Goal: Use online tool/utility: Utilize a website feature to perform a specific function

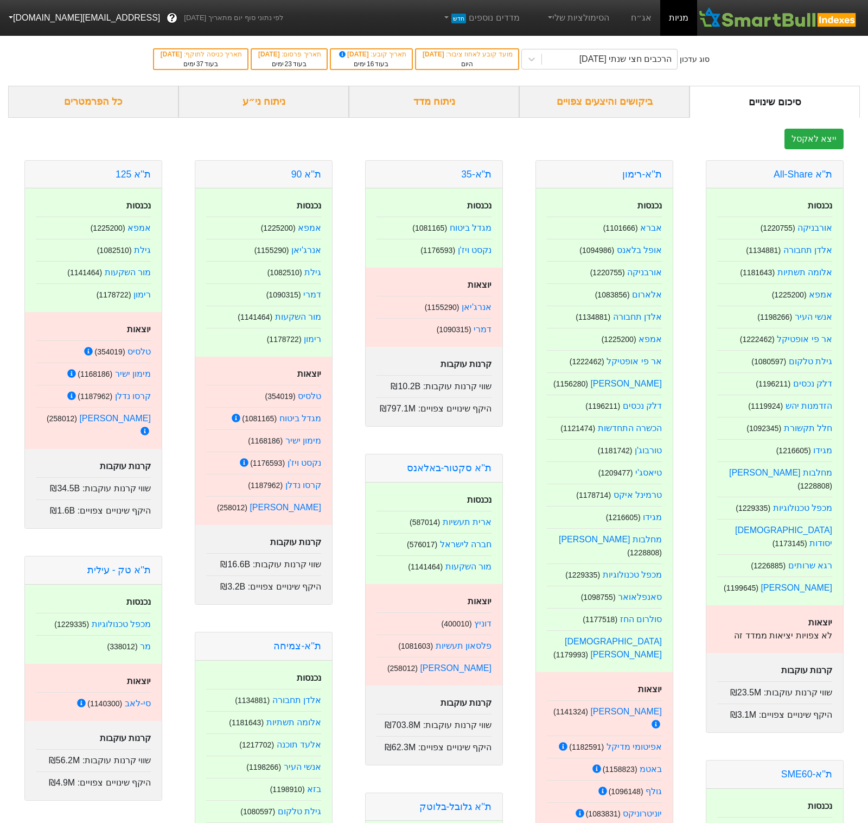
scroll to position [26, 0]
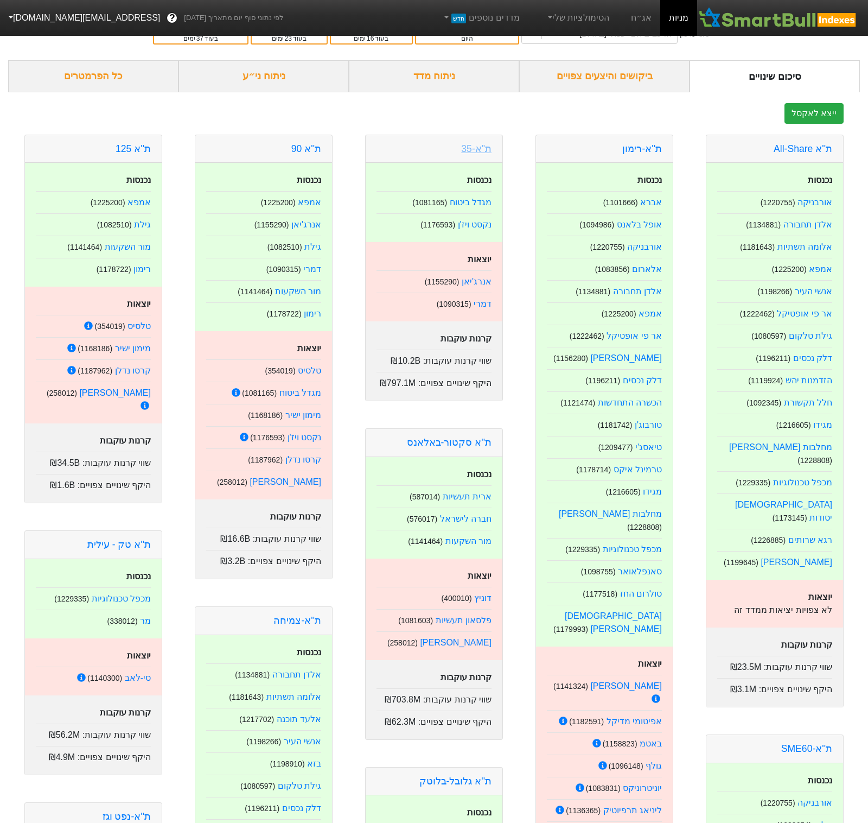
click at [461, 149] on div "ת"א-35" at bounding box center [434, 149] width 137 height 28
click at [472, 150] on link "ת"א-35" at bounding box center [476, 148] width 30 height 11
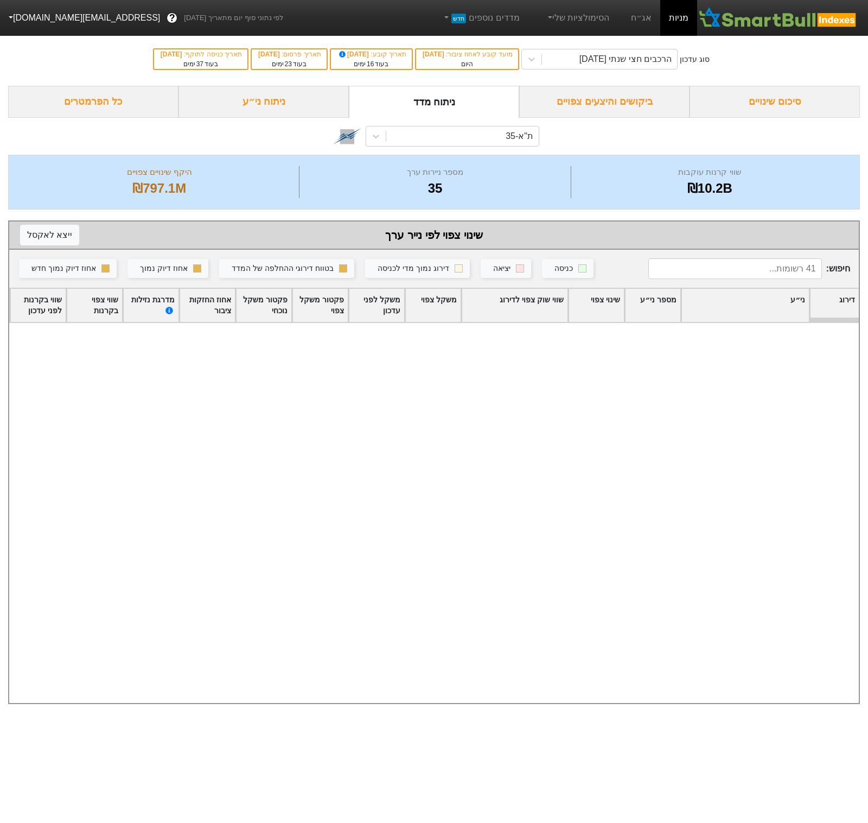
scroll to position [621, 0]
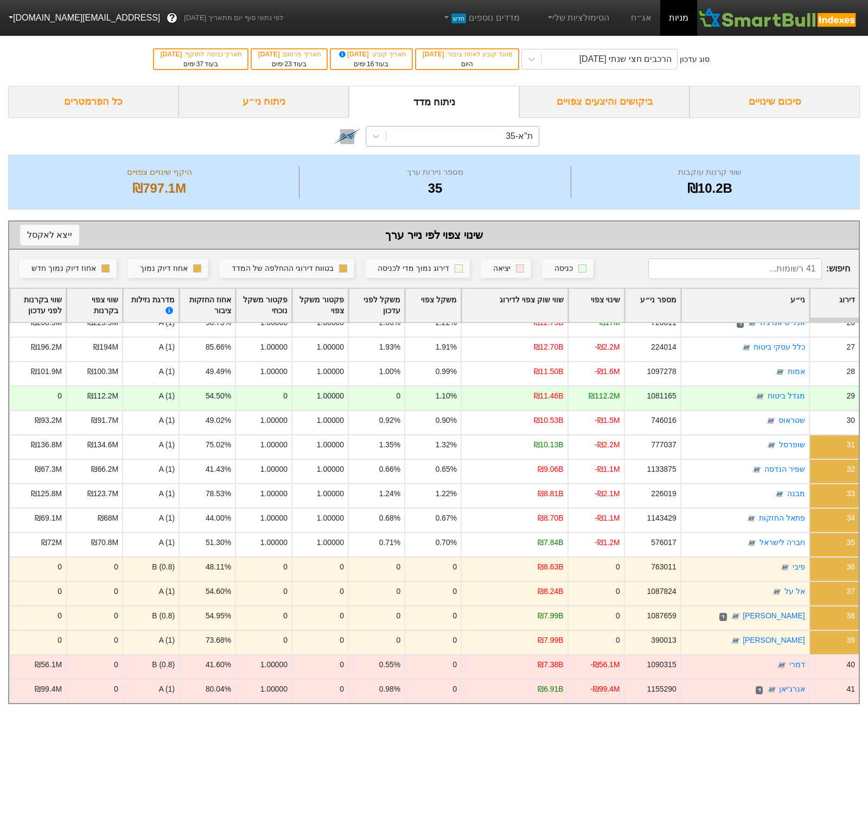
click at [465, 128] on div "ת"א-35" at bounding box center [462, 136] width 152 height 20
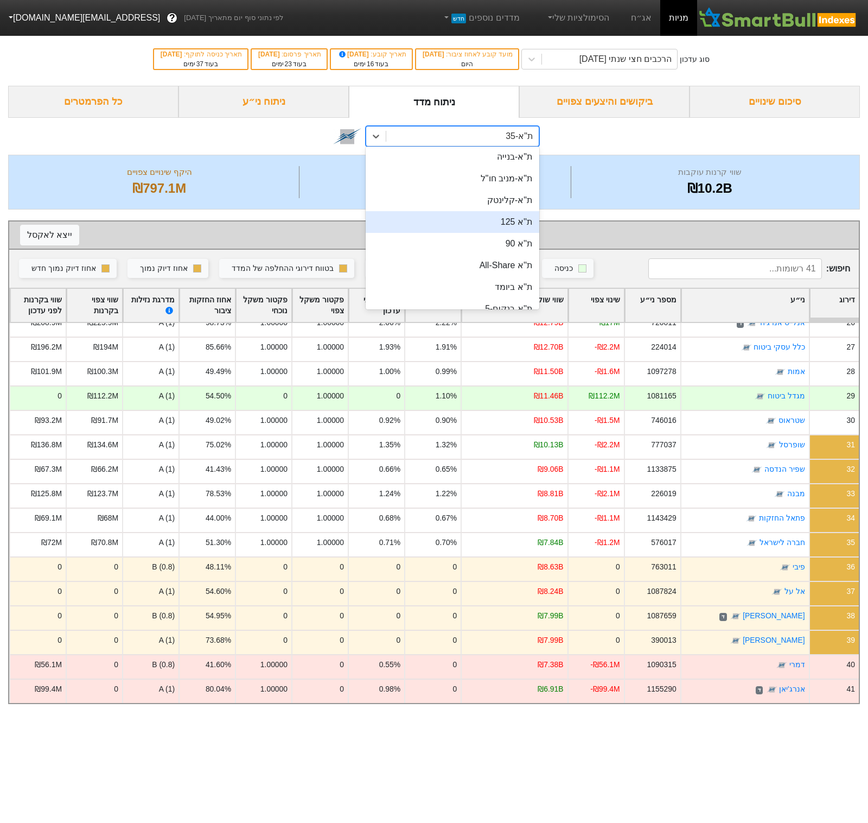
scroll to position [155, 0]
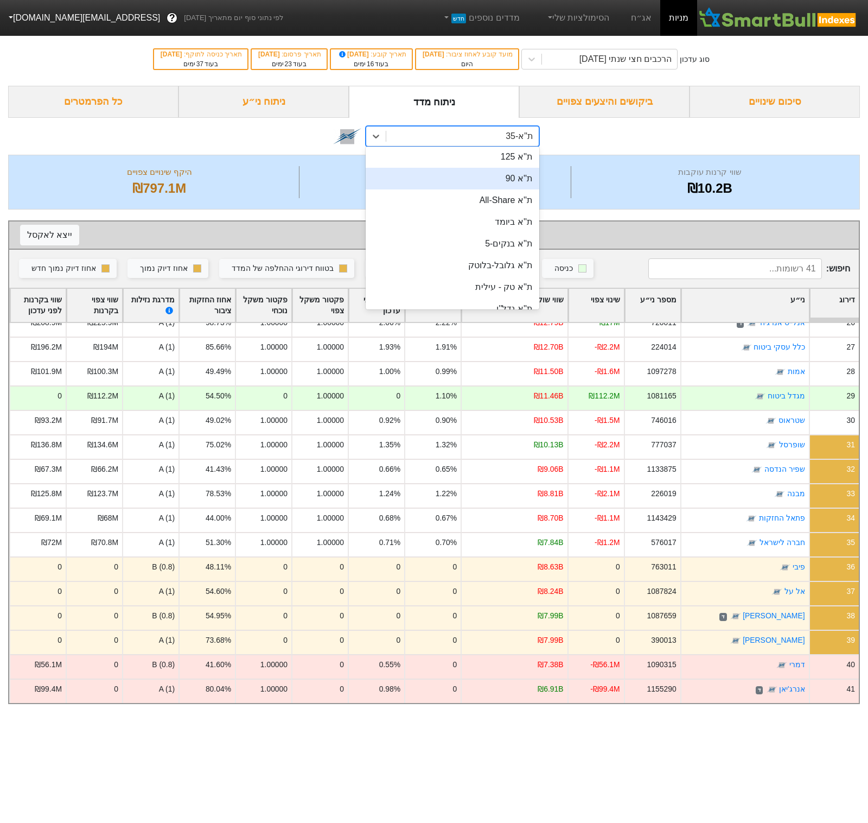
click at [455, 181] on div "ת''א 90" at bounding box center [453, 179] width 174 height 22
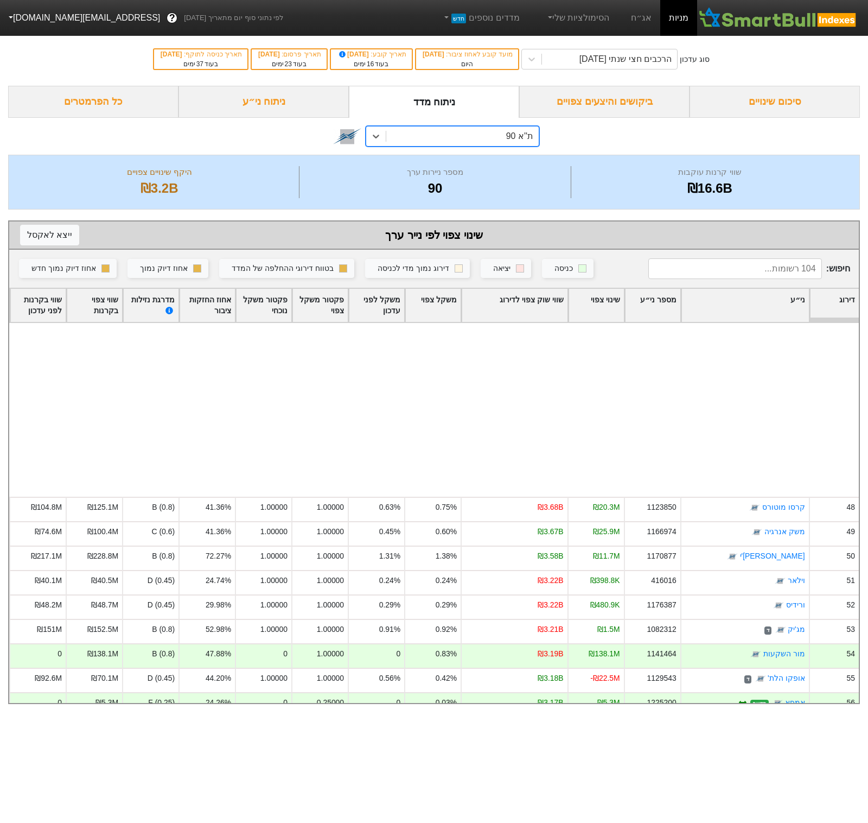
scroll to position [899, 0]
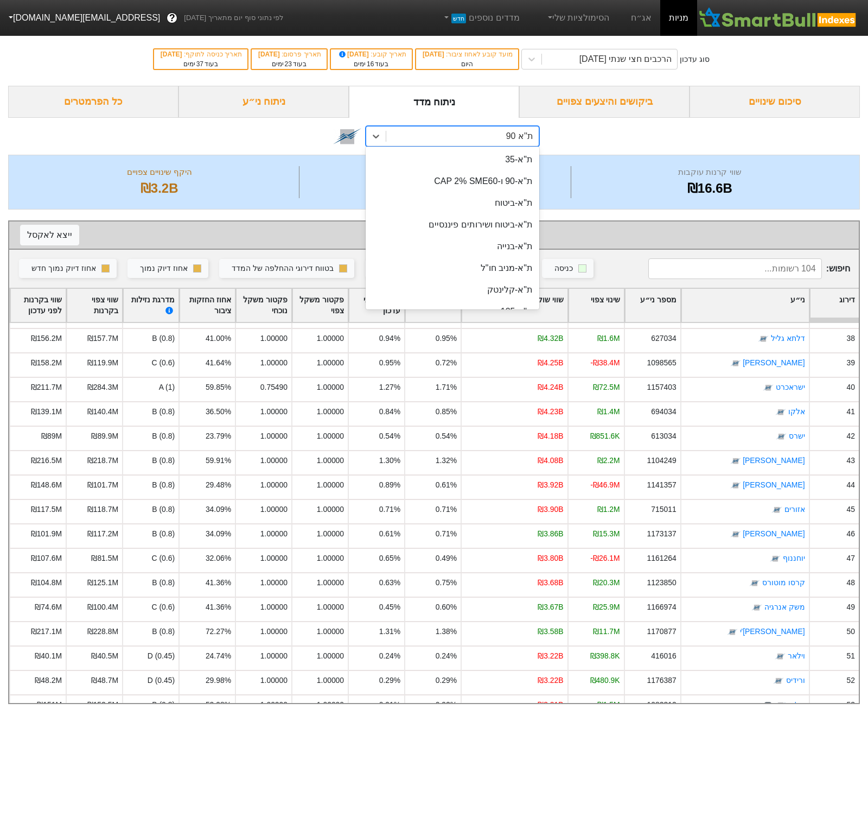
click at [398, 135] on div "ת''א 90" at bounding box center [462, 136] width 152 height 20
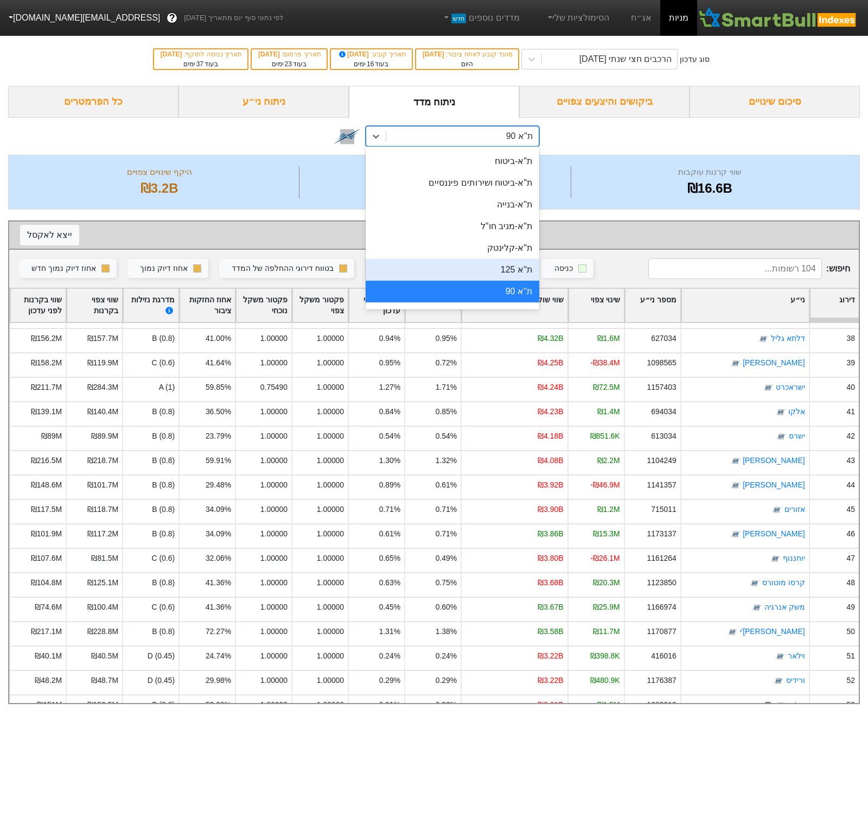
click at [428, 265] on div "ת''א 125" at bounding box center [453, 270] width 174 height 22
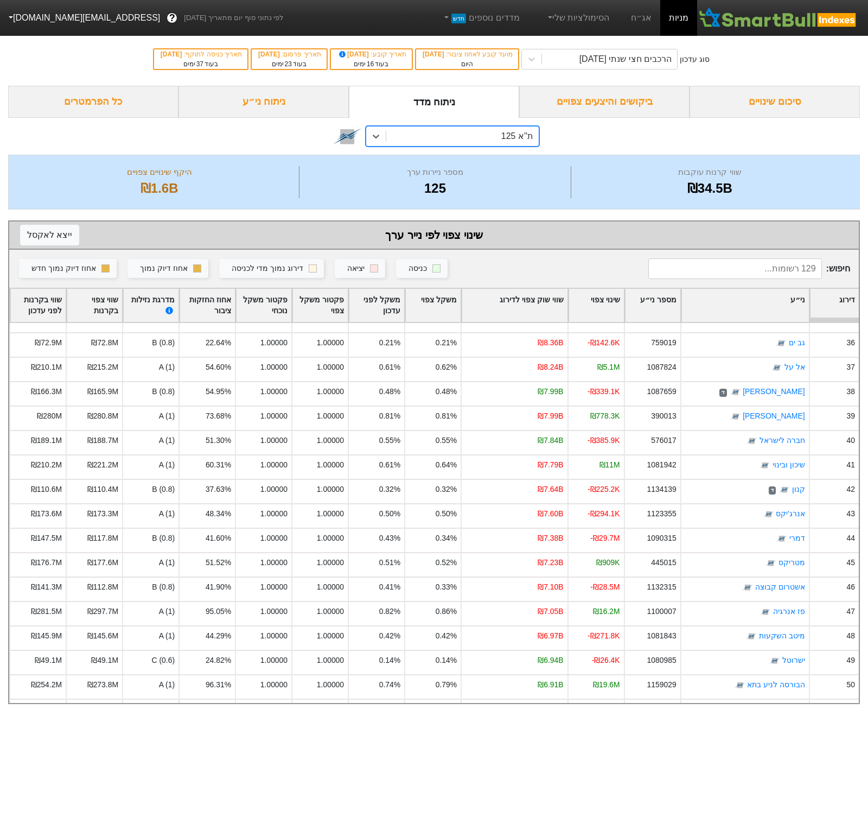
scroll to position [828, 0]
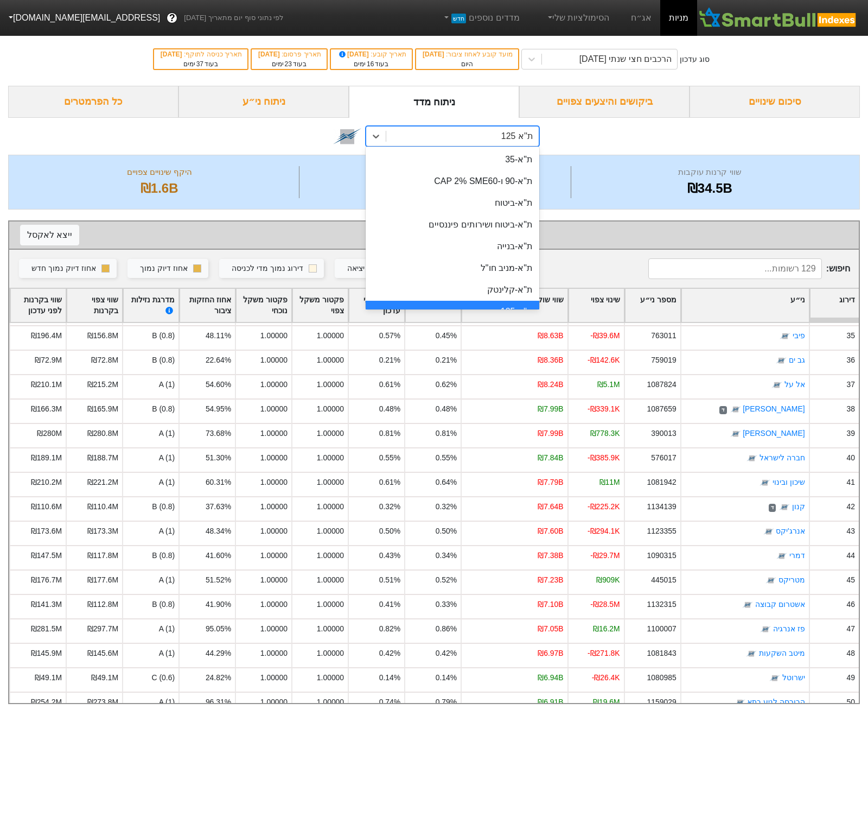
click at [495, 146] on div "ת''א 125" at bounding box center [462, 136] width 152 height 20
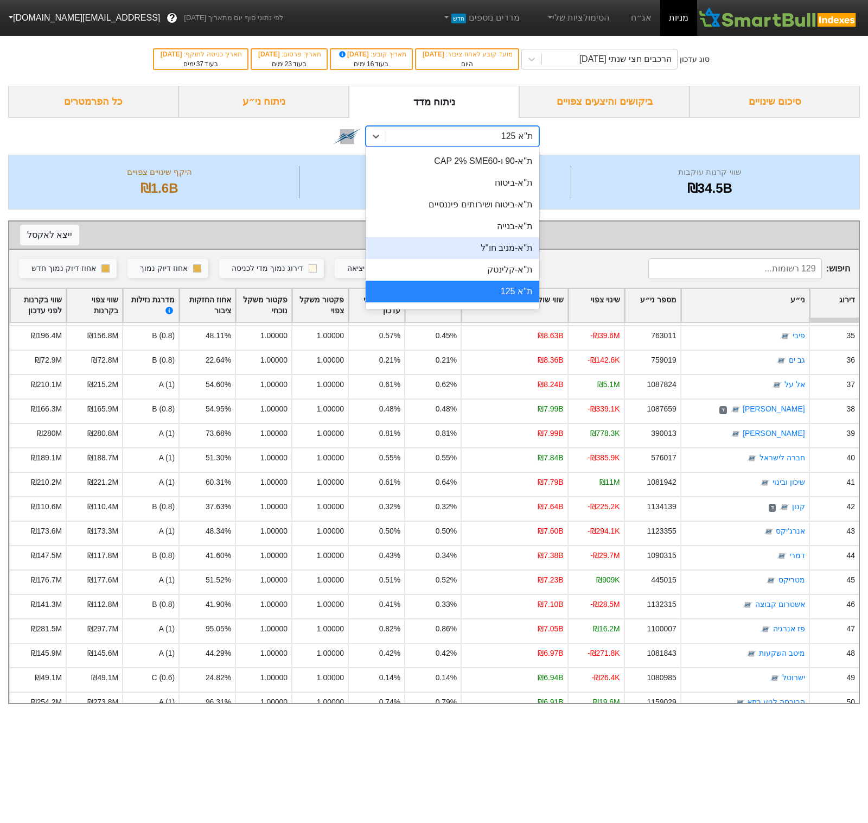
scroll to position [0, 0]
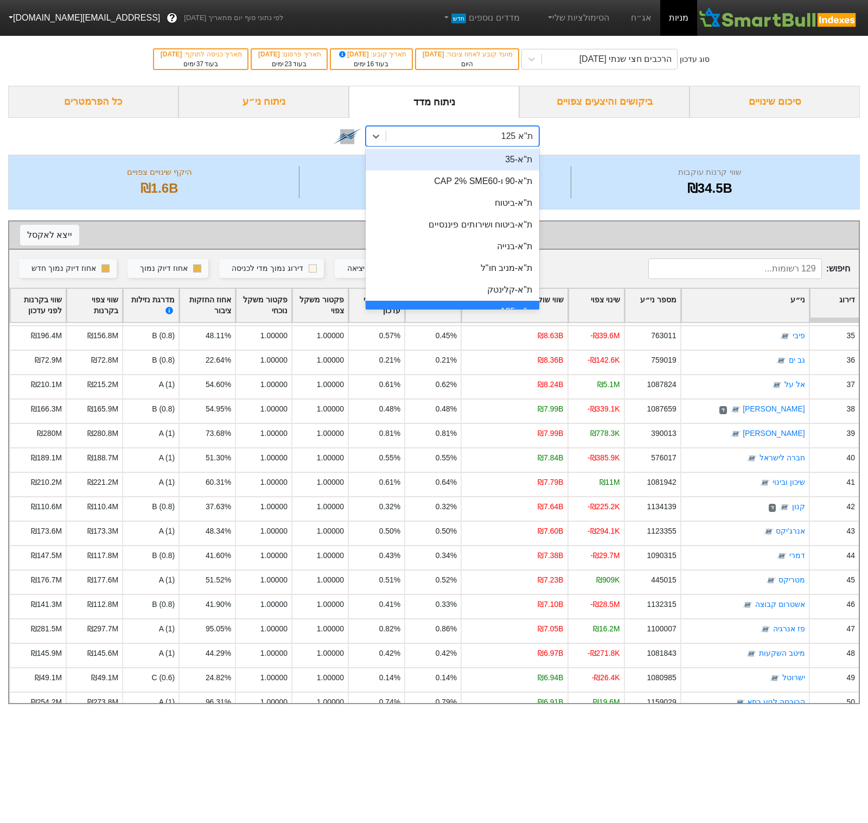
click at [460, 156] on div "ת"א-35" at bounding box center [453, 160] width 174 height 22
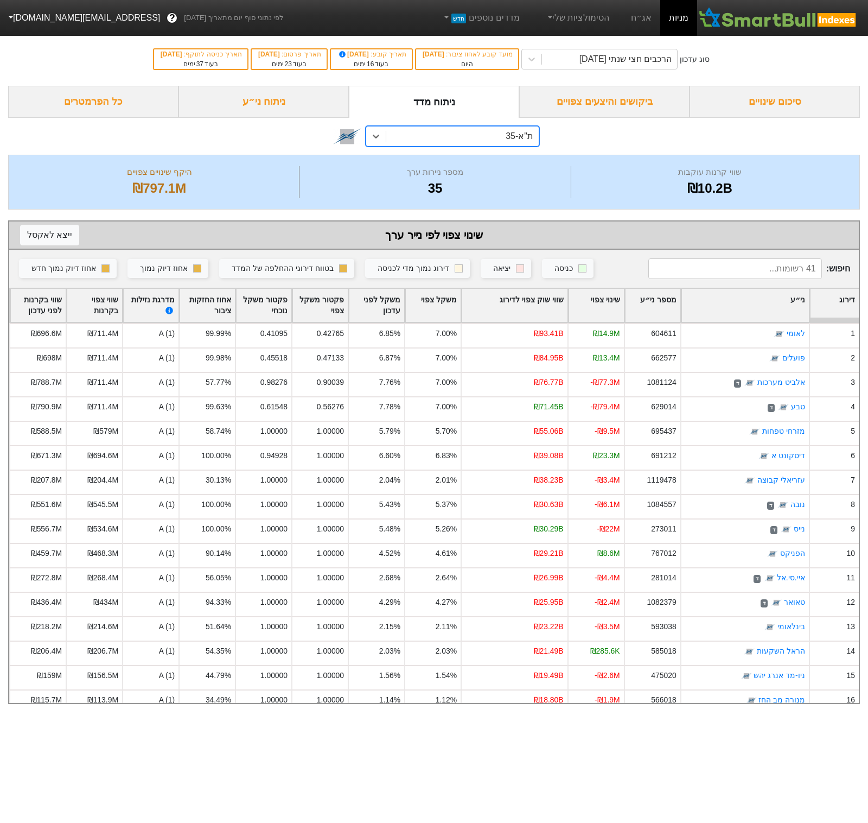
click at [221, 301] on div "אחוז החזקות ציבור" at bounding box center [207, 306] width 55 height 34
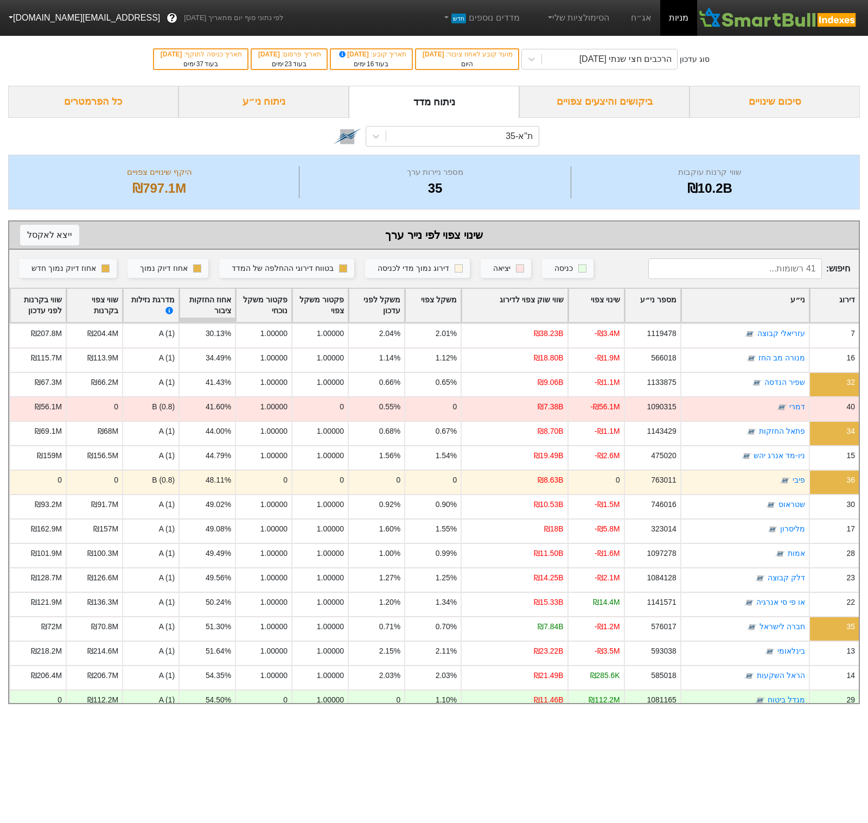
click at [228, 306] on div "אחוז החזקות ציבור" at bounding box center [207, 306] width 55 height 34
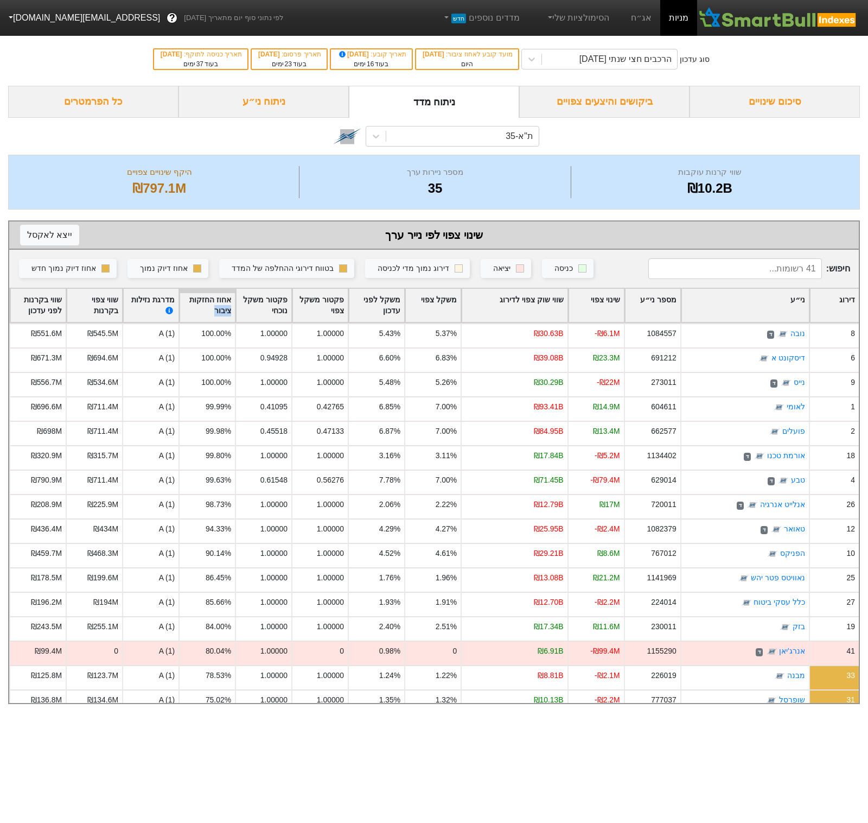
click at [228, 306] on div "אחוז החזקות ציבור" at bounding box center [207, 306] width 55 height 34
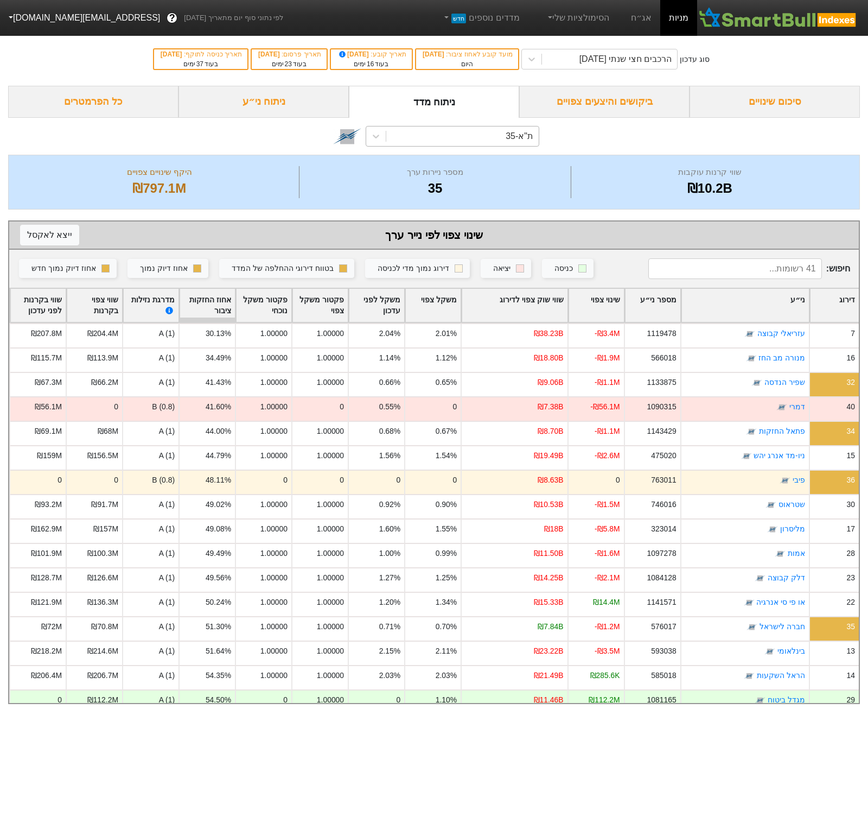
click at [427, 141] on div "ת"א-35" at bounding box center [462, 136] width 152 height 20
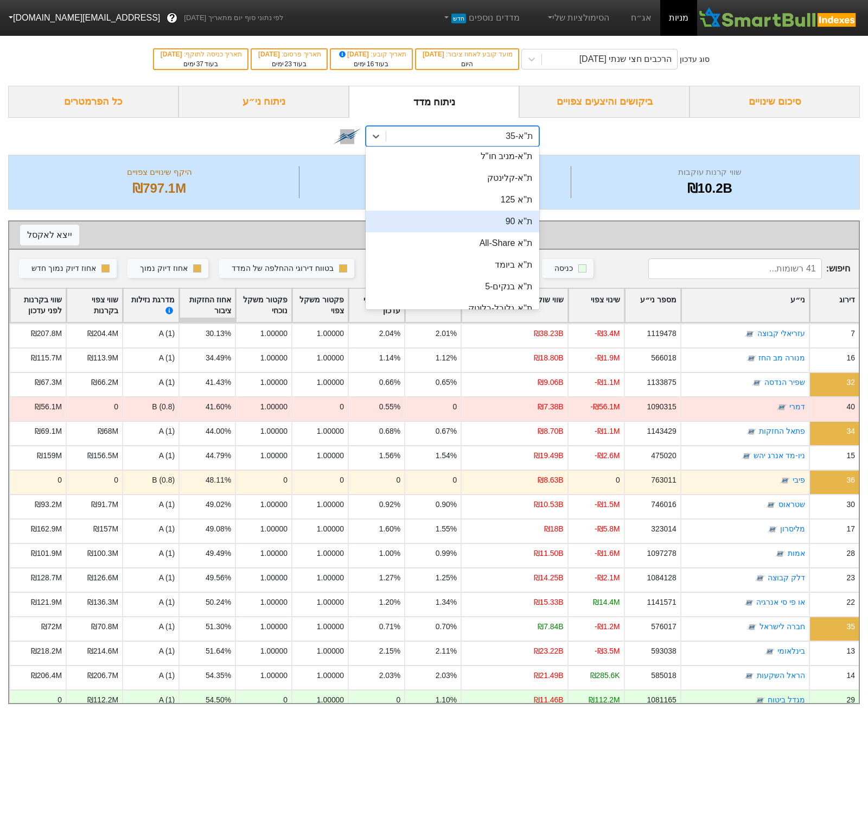
scroll to position [120, 0]
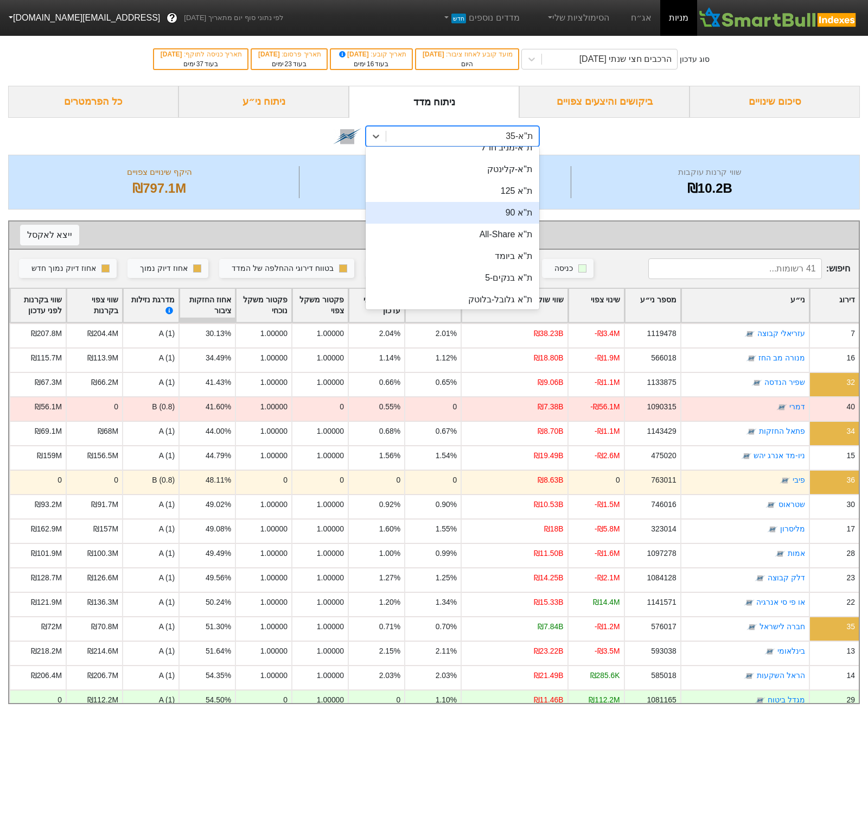
click at [469, 216] on div "ת''א 90" at bounding box center [453, 213] width 174 height 22
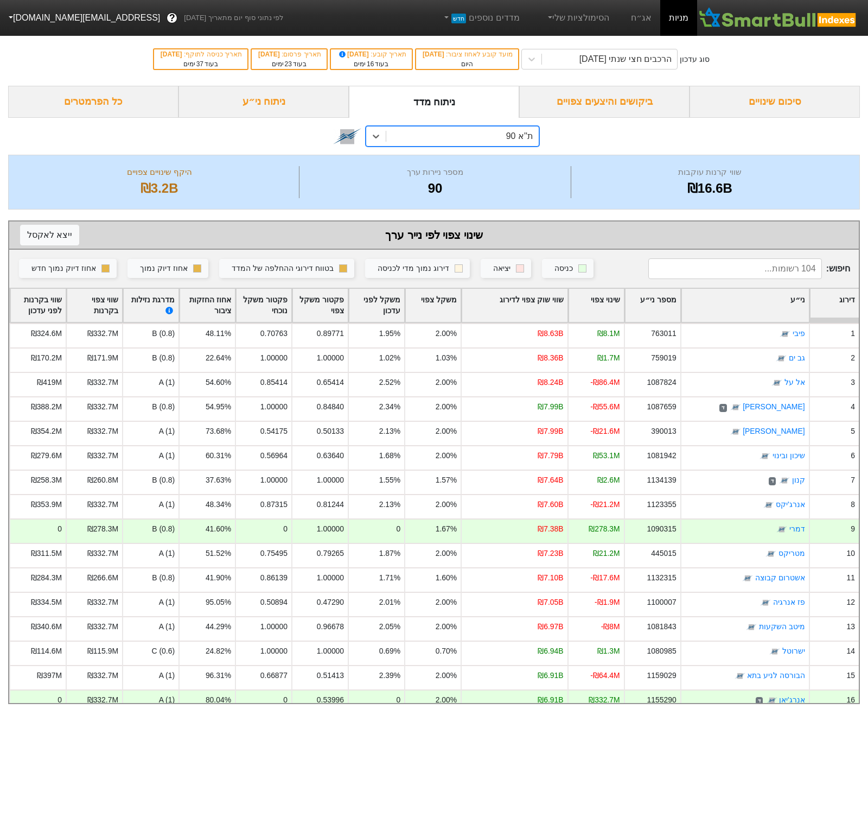
click at [212, 295] on div "אחוז החזקות ציבור" at bounding box center [207, 306] width 55 height 34
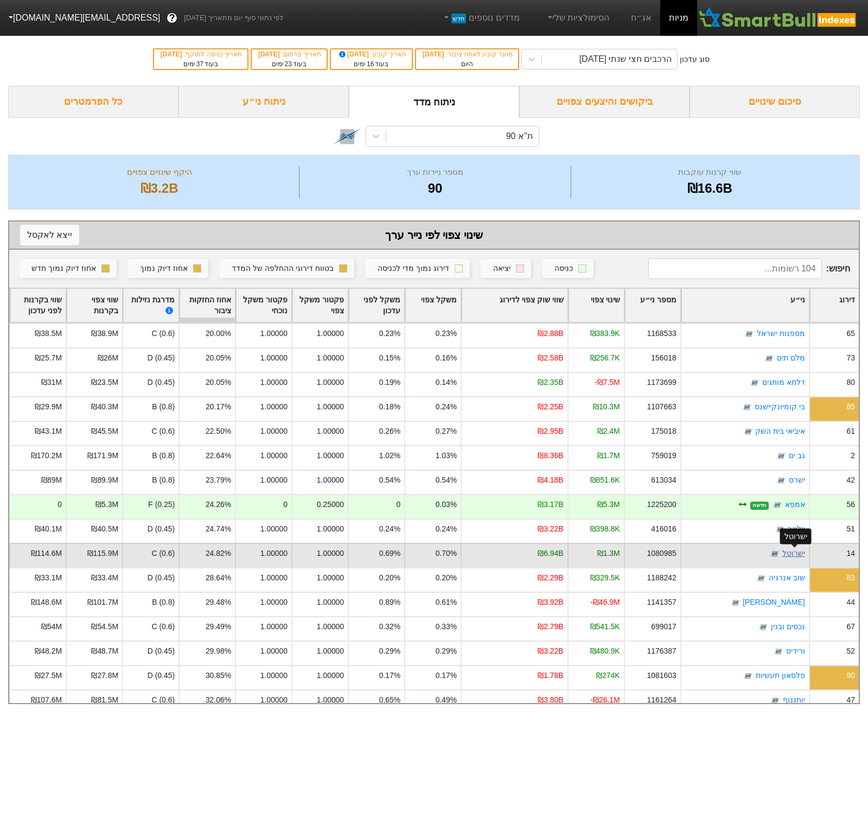
click at [797, 552] on link "ישרוטל" at bounding box center [794, 553] width 23 height 9
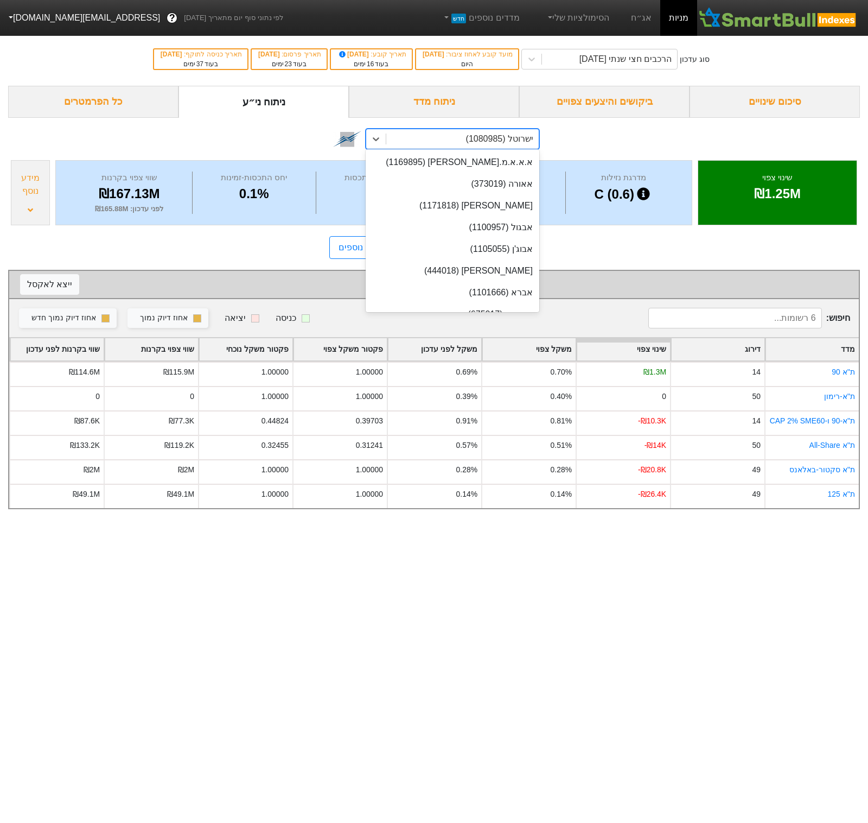
click at [409, 144] on div "ישרוטל (1080985)" at bounding box center [462, 139] width 152 height 20
click at [409, 142] on div "ישרוטל (1080985)" at bounding box center [462, 139] width 152 height 20
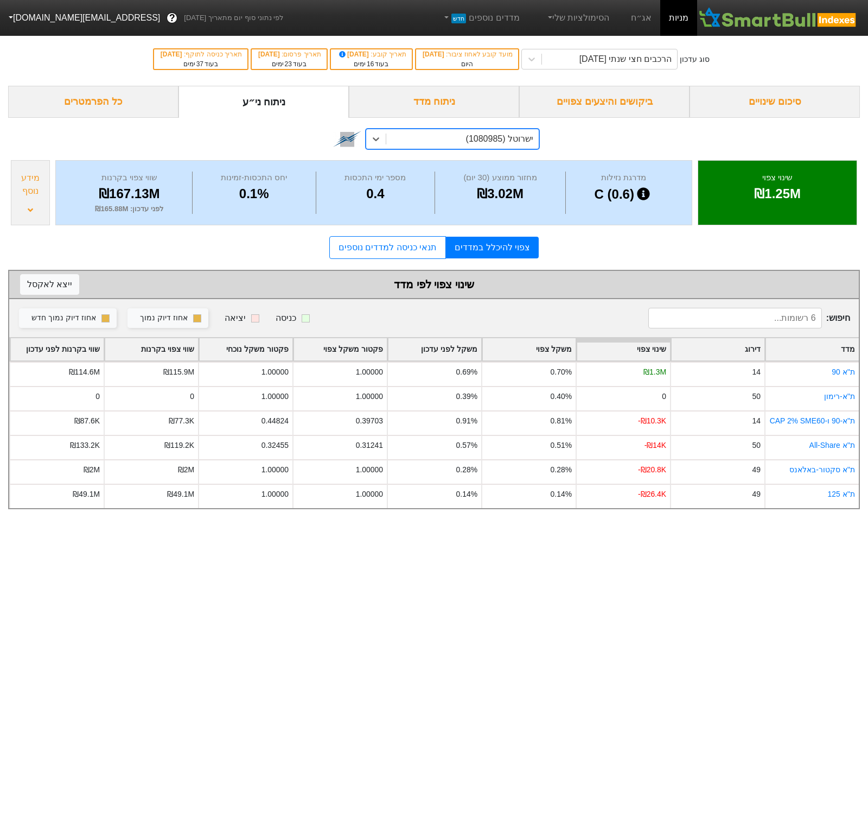
click at [405, 108] on div "ניתוח מדד" at bounding box center [434, 102] width 170 height 32
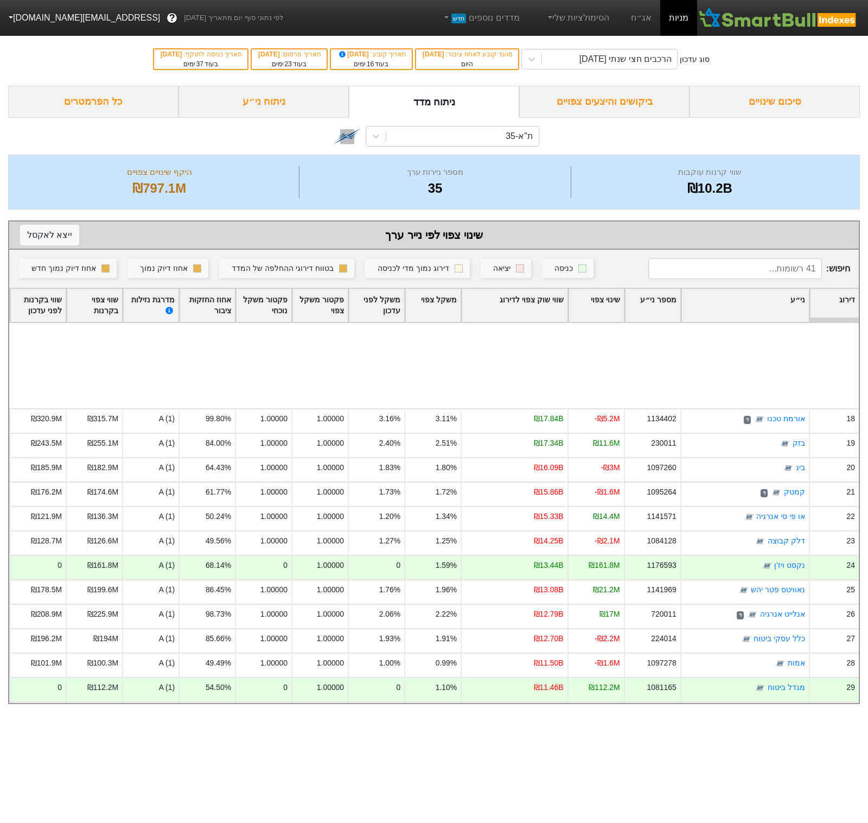
scroll to position [621, 0]
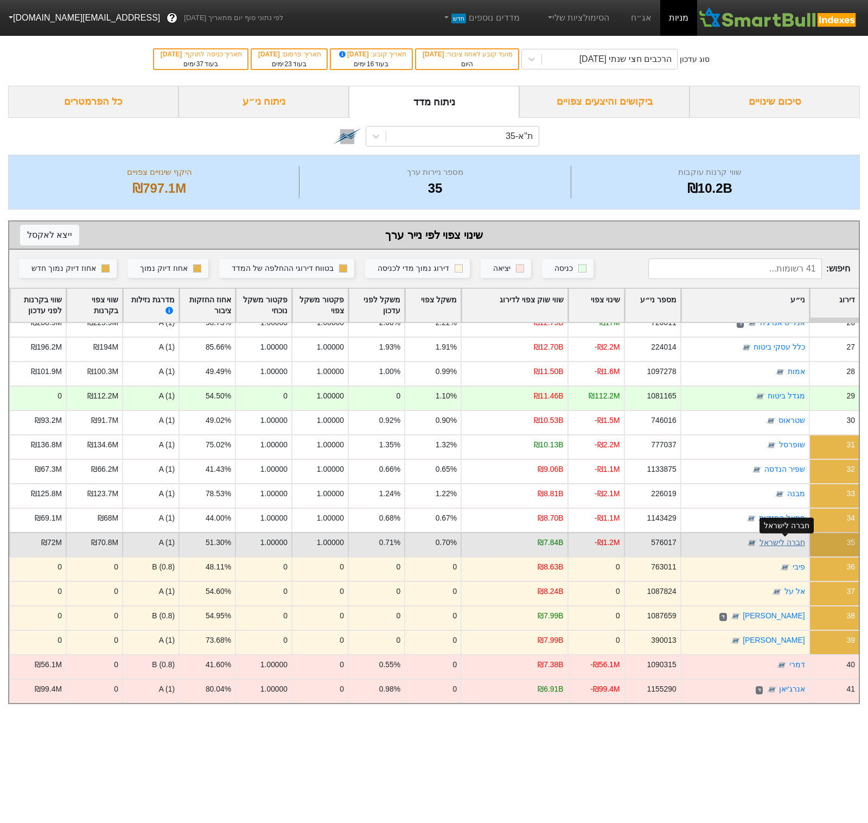
click at [784, 542] on link "חברה לישראל" at bounding box center [783, 542] width 46 height 9
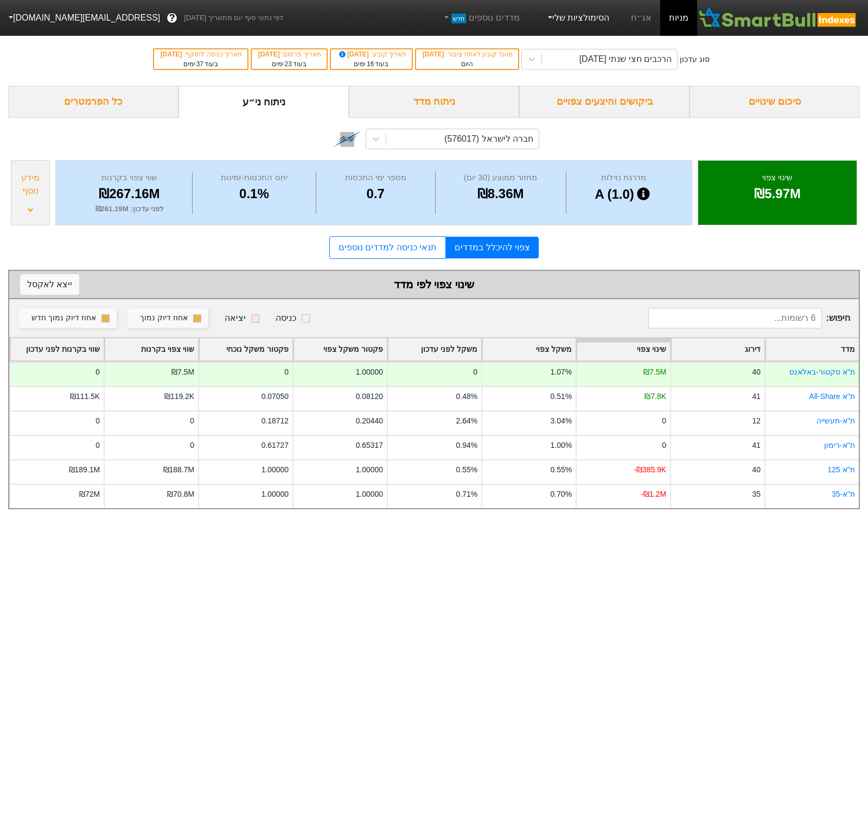
click at [583, 20] on link "הסימולציות שלי" at bounding box center [578, 18] width 73 height 22
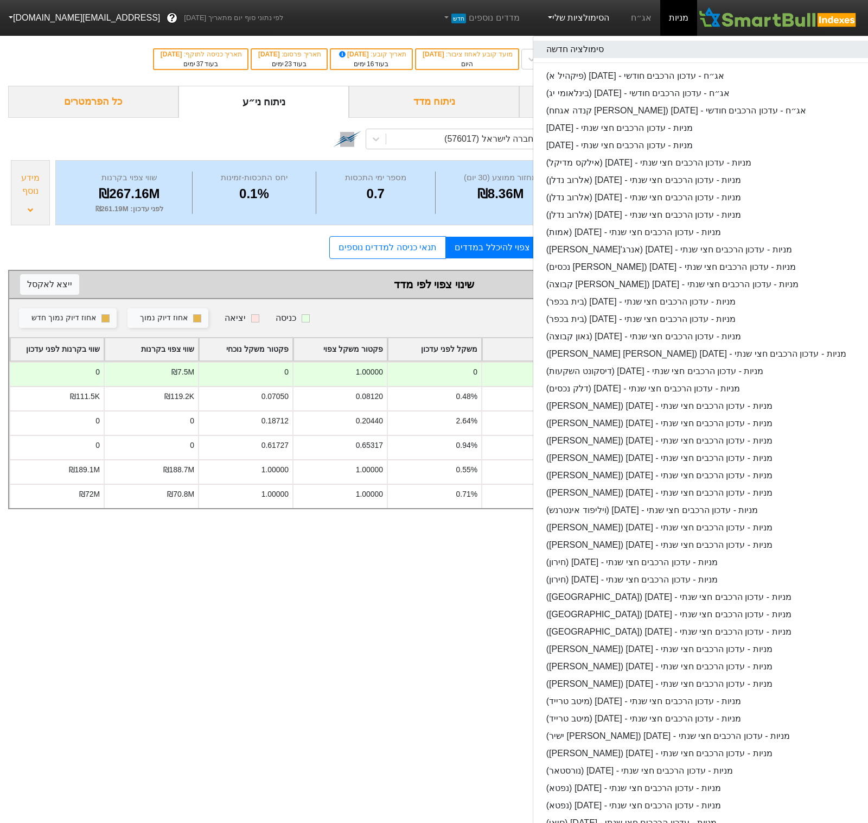
click at [601, 41] on link "סימולציה חדשה" at bounding box center [742, 49] width 418 height 17
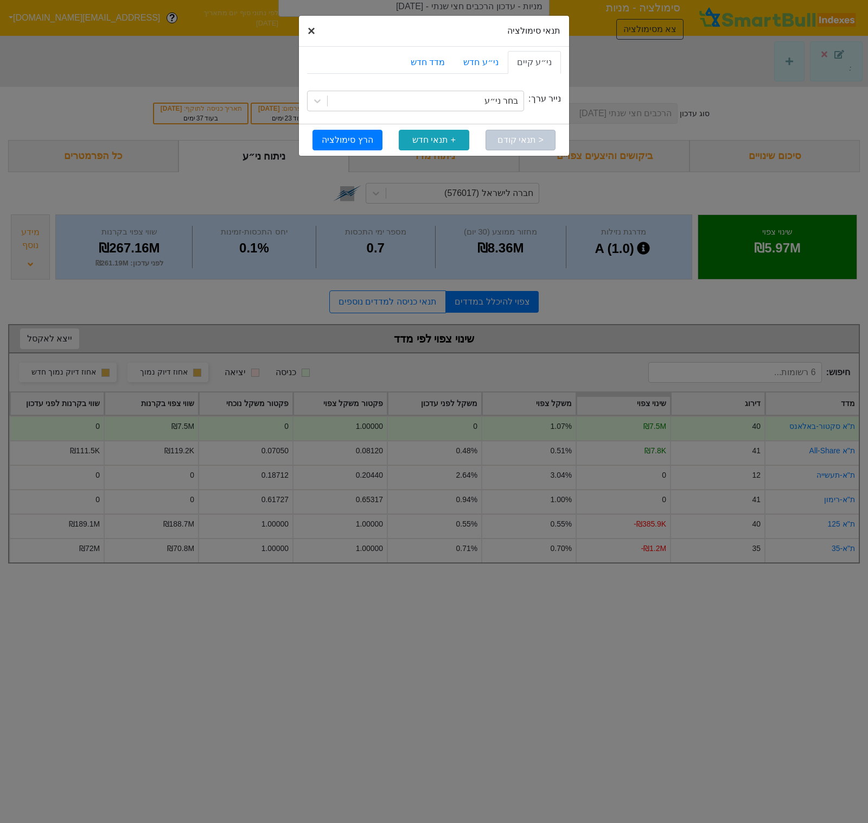
click at [315, 28] on span "×" at bounding box center [312, 30] width 8 height 15
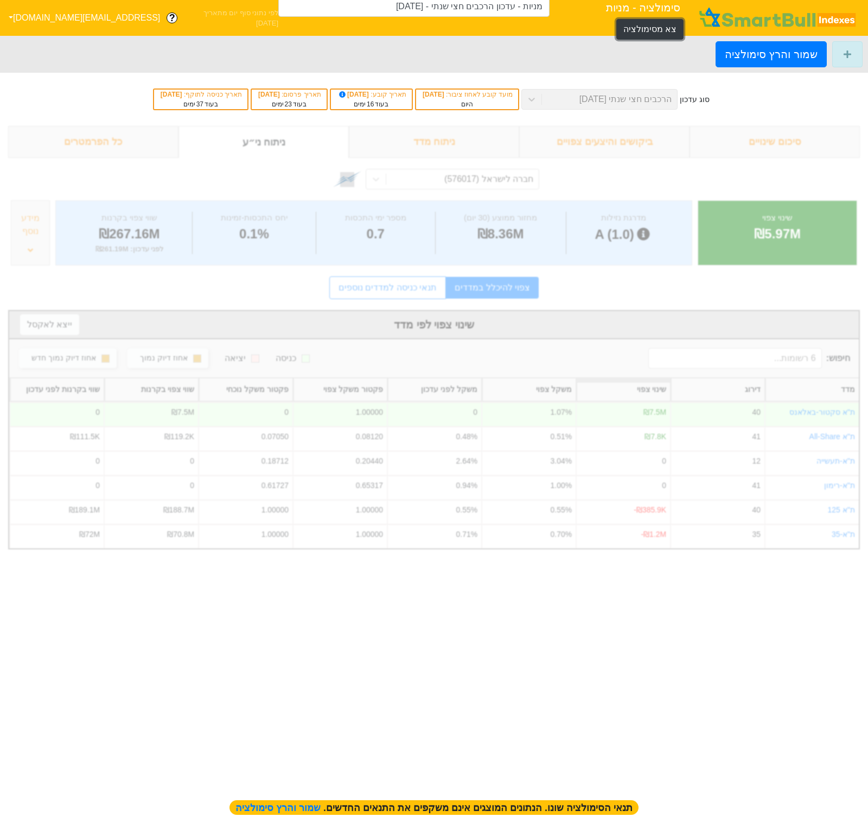
click at [616, 23] on button "צא מסימולציה" at bounding box center [649, 29] width 67 height 21
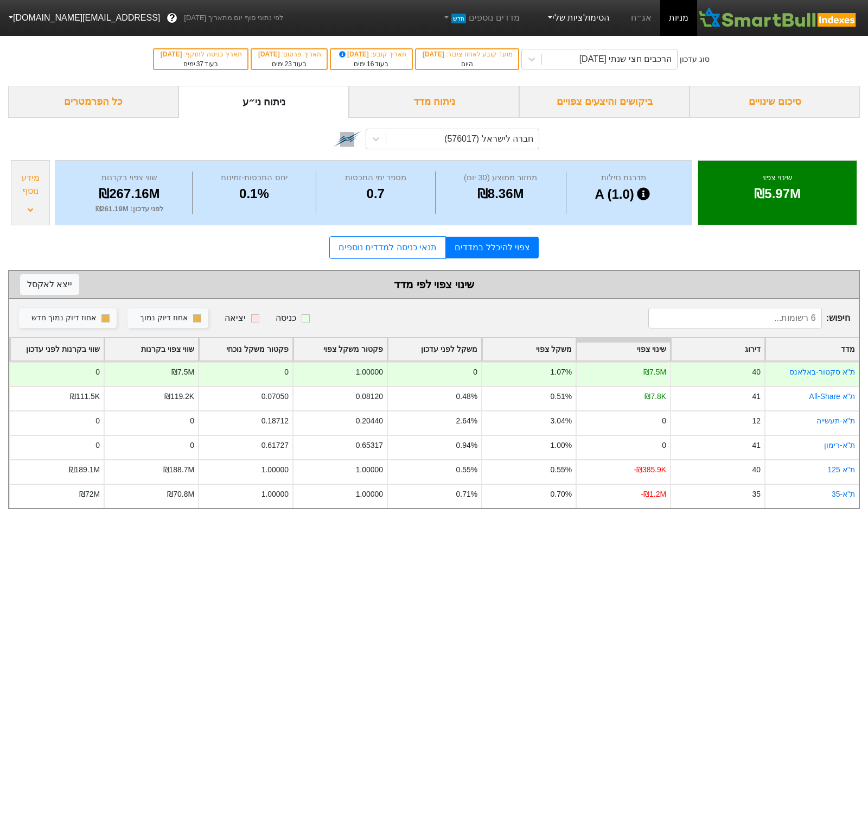
click at [592, 15] on link "הסימולציות שלי" at bounding box center [578, 18] width 73 height 22
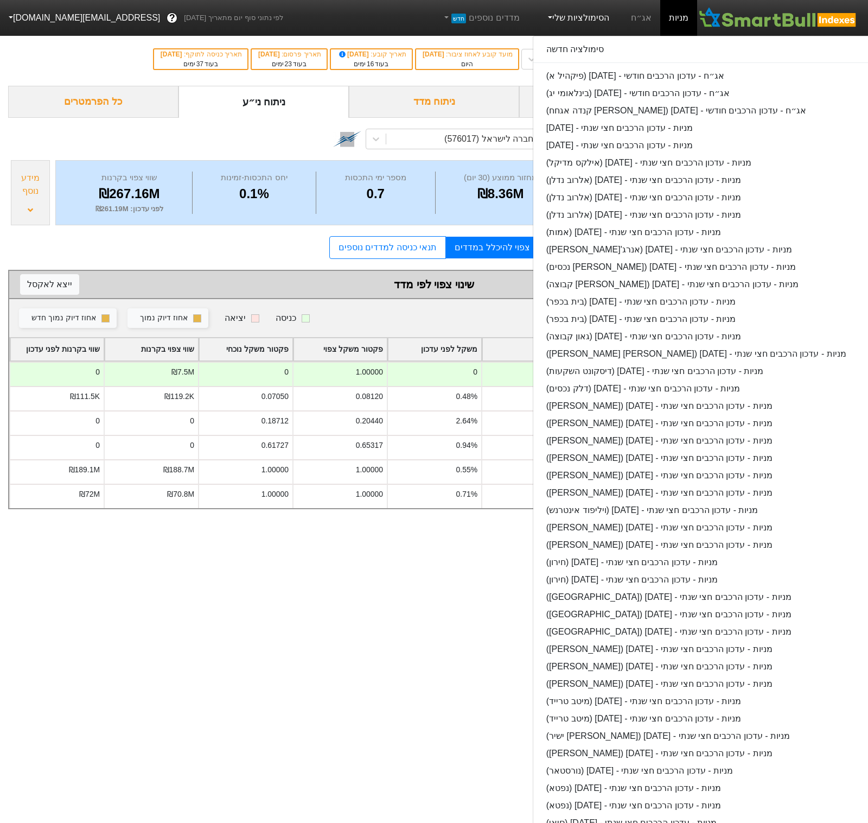
click at [239, 149] on div "חברה לישראל (576017)" at bounding box center [434, 138] width 852 height 40
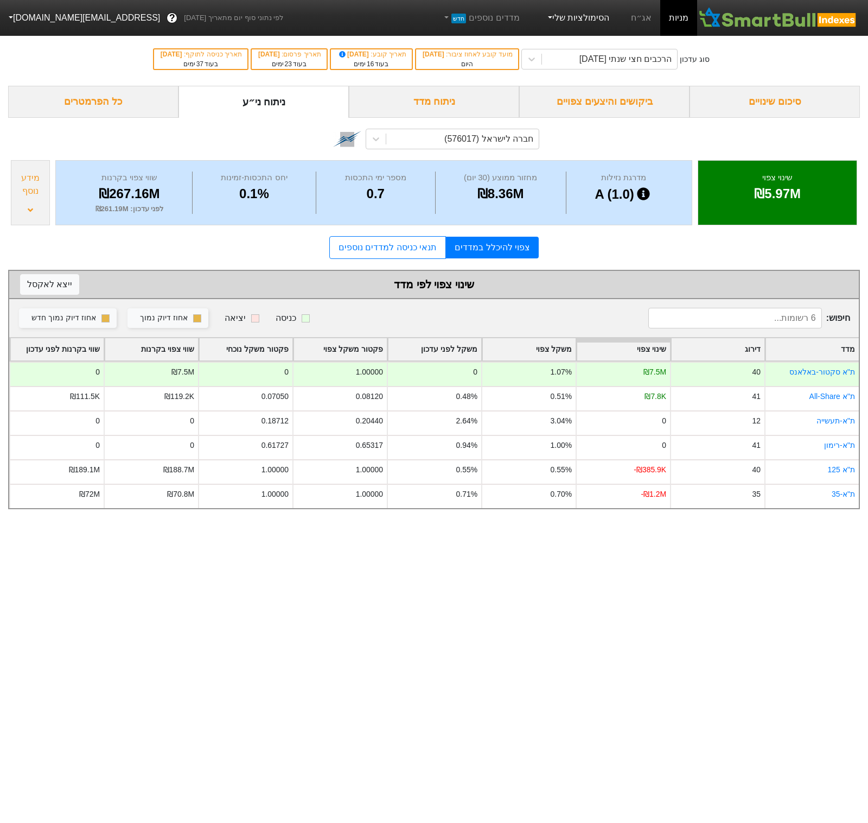
click at [579, 15] on link "הסימולציות שלי" at bounding box center [578, 18] width 73 height 22
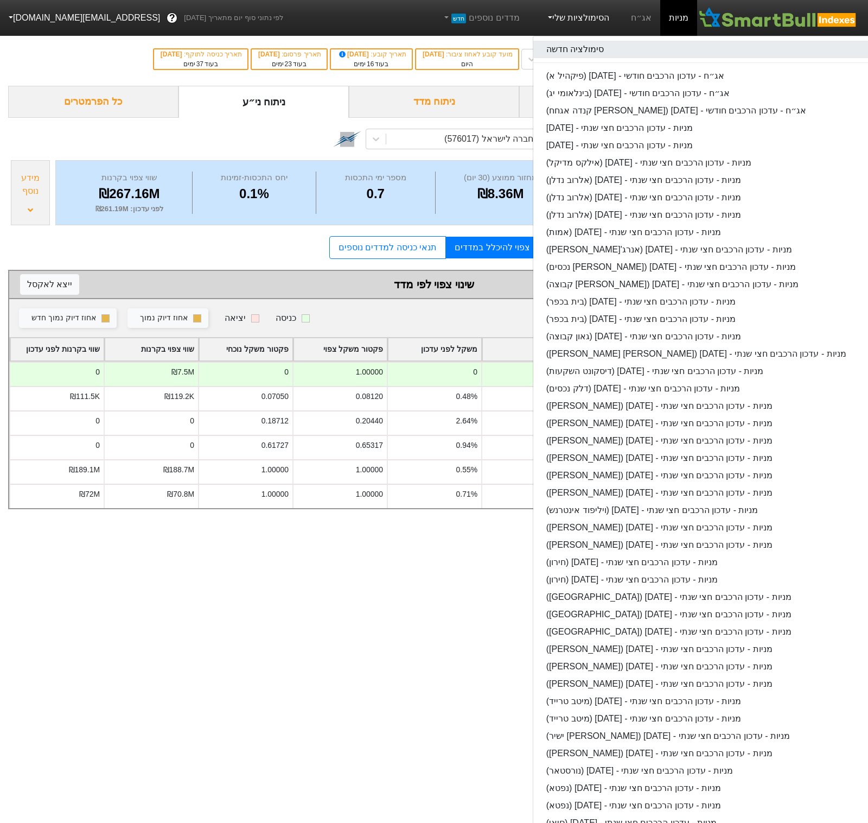
click at [605, 45] on link "סימולציה חדשה" at bounding box center [742, 49] width 418 height 17
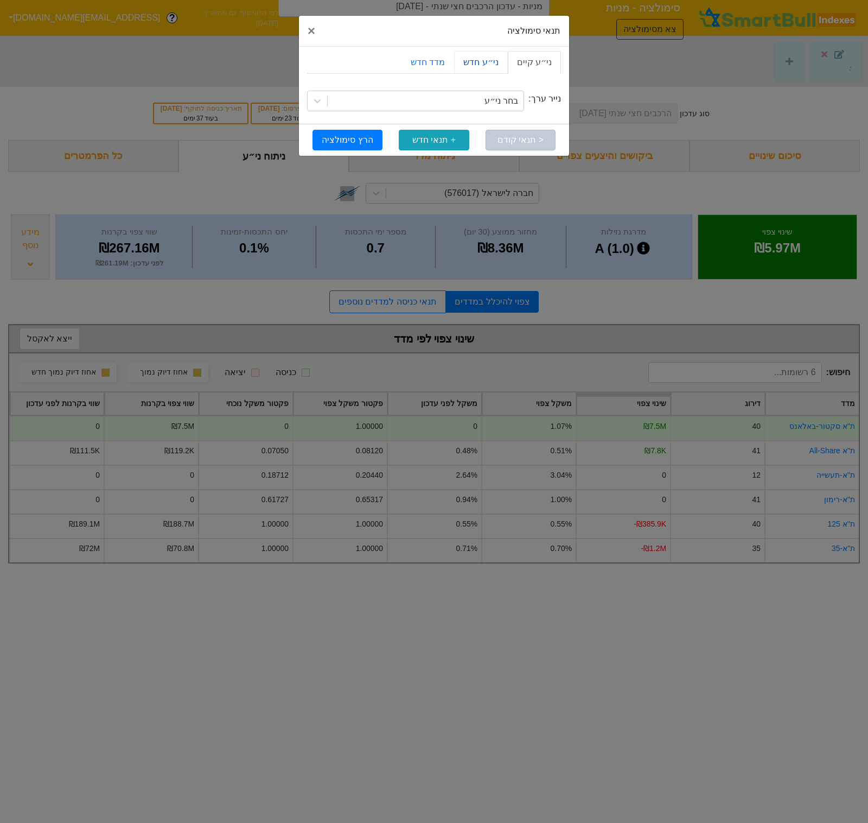
click at [467, 65] on link "ני״ע חדש" at bounding box center [480, 62] width 53 height 23
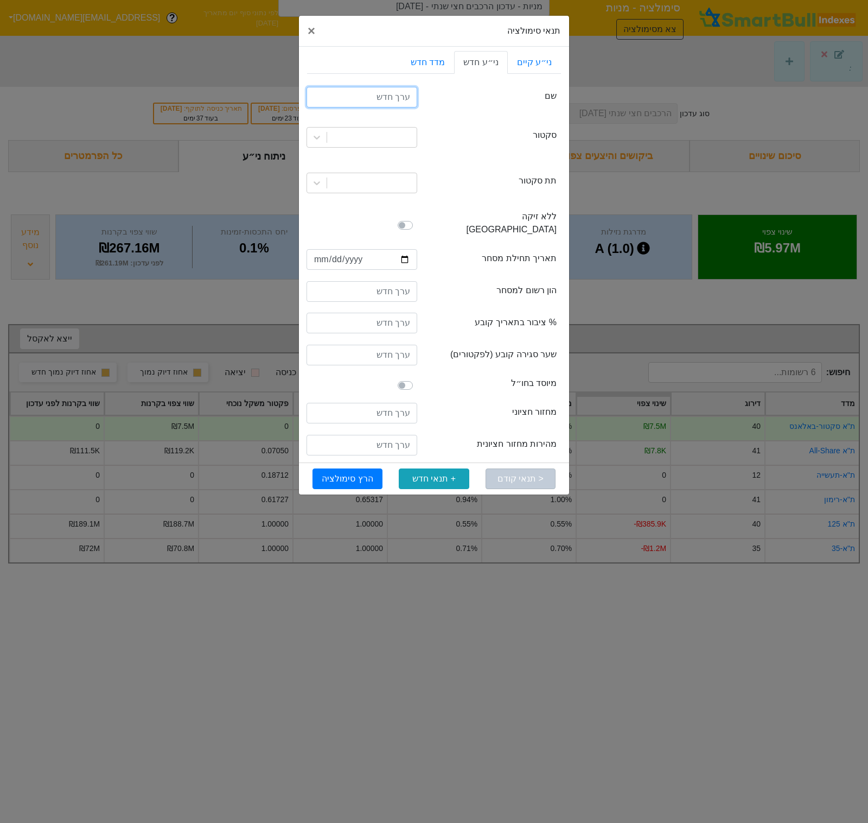
click at [386, 102] on input "text" at bounding box center [362, 97] width 111 height 21
click at [537, 64] on link "ני״ע קיים" at bounding box center [534, 62] width 53 height 23
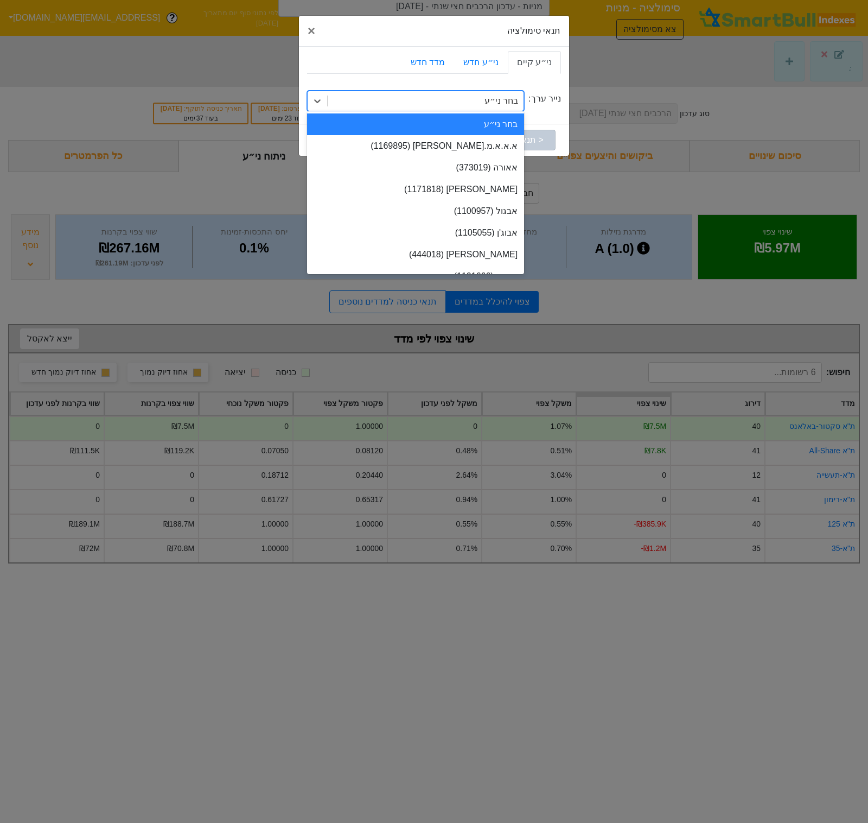
click at [468, 95] on div "בחר ני״ע" at bounding box center [426, 101] width 196 height 20
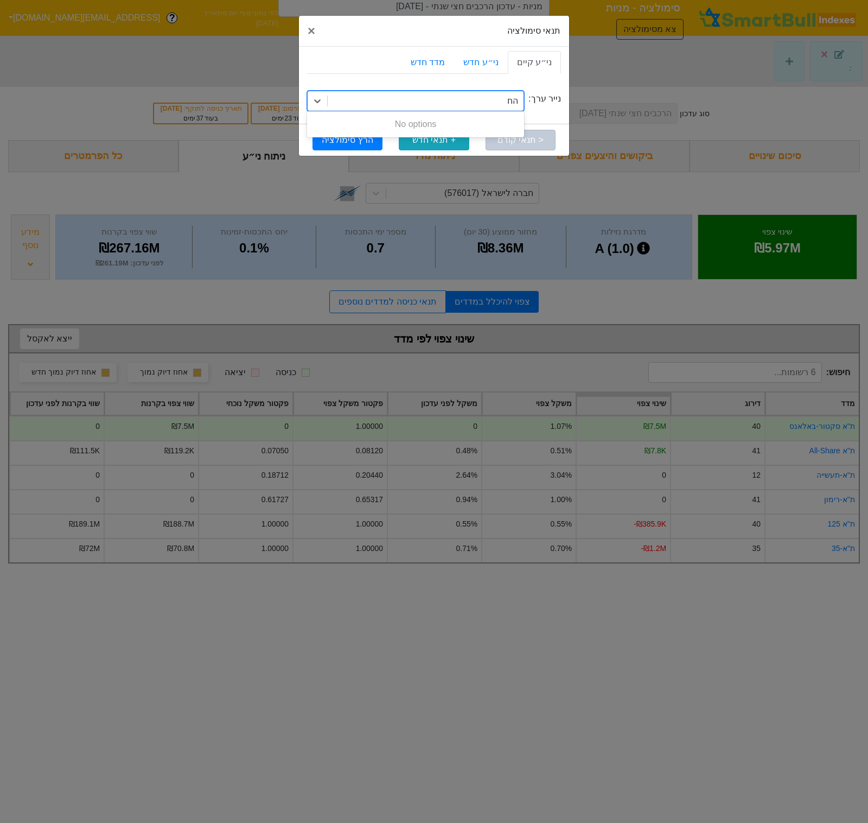
type input "ה"
type input "חברה"
click at [465, 130] on div "חברה לישראל (576017)" at bounding box center [415, 124] width 217 height 22
